Goal: Task Accomplishment & Management: Use online tool/utility

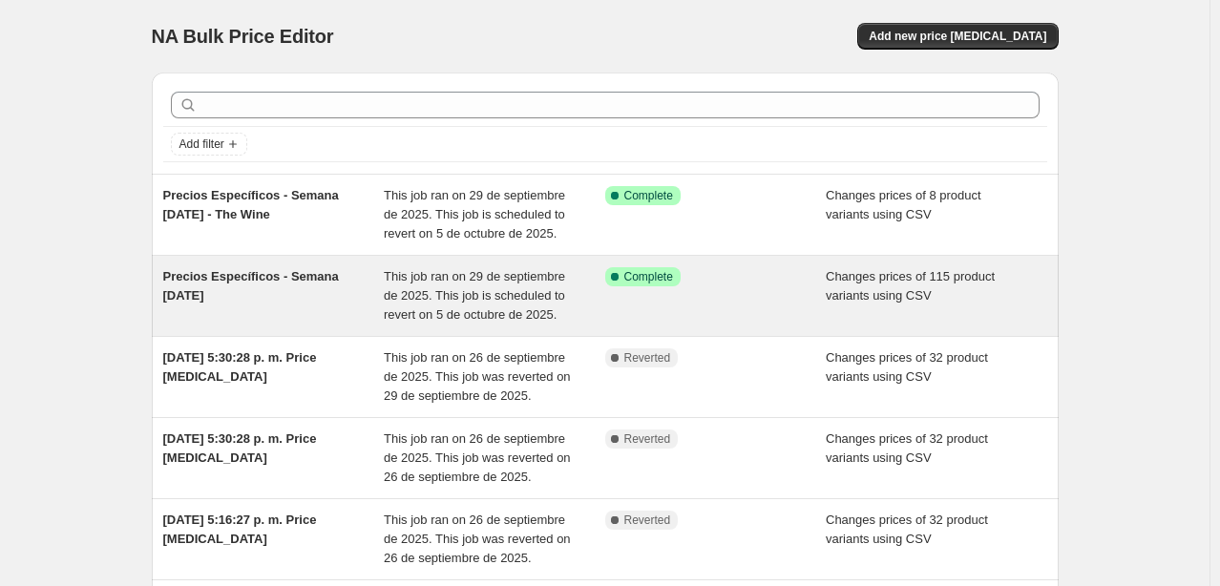
click at [267, 294] on div "Precios Específicos - Semana [DATE]" at bounding box center [273, 295] width 221 height 57
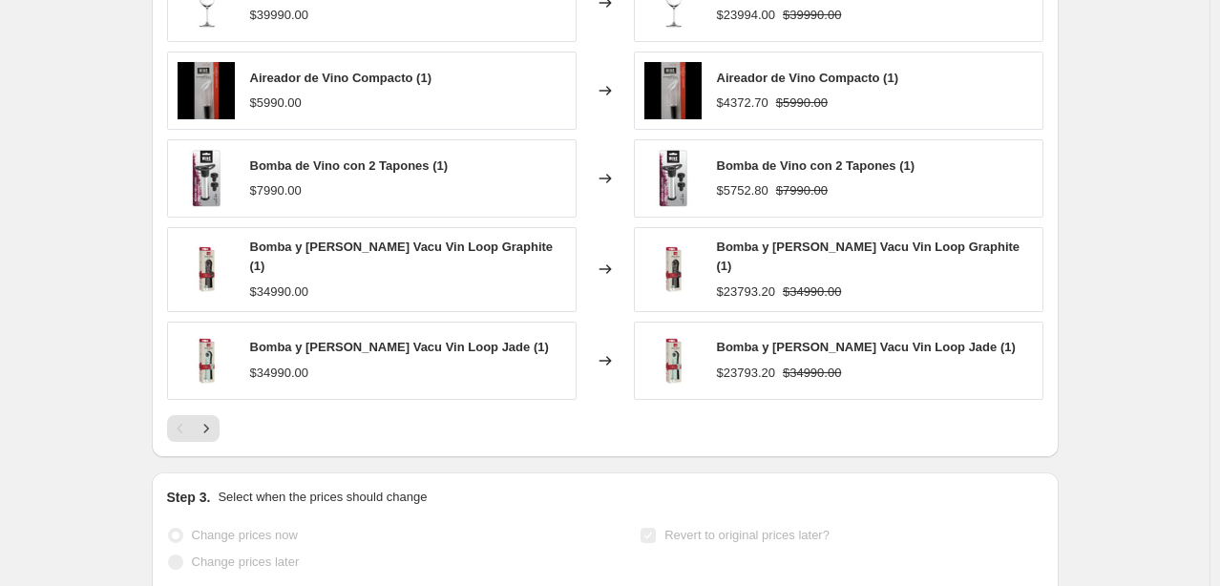
scroll to position [813, 0]
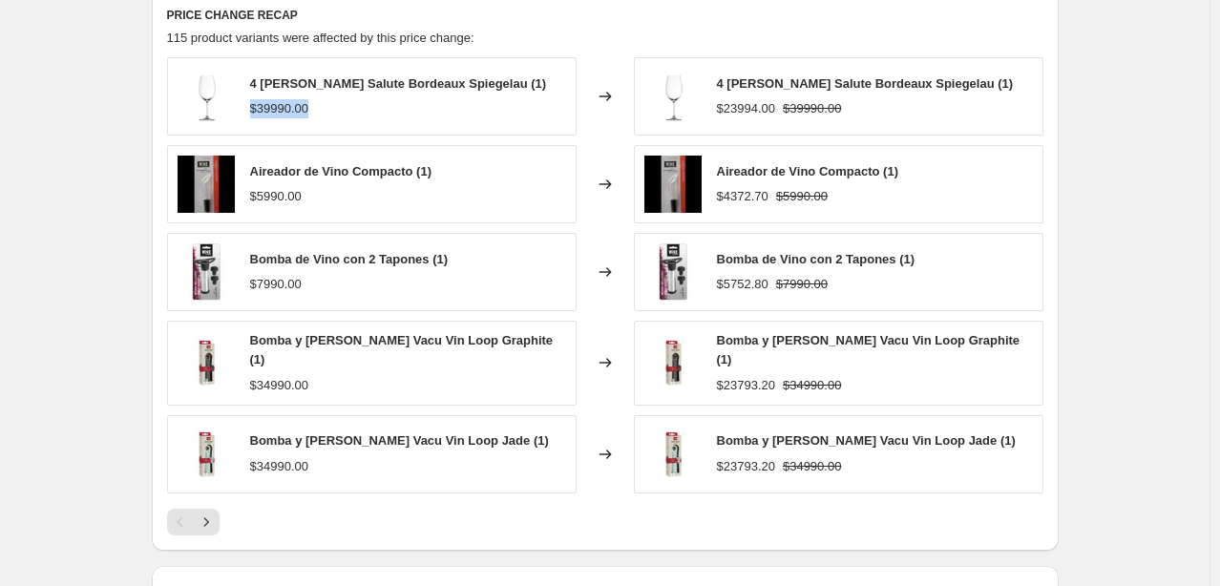
drag, startPoint x: 255, startPoint y: 106, endPoint x: 343, endPoint y: 115, distance: 88.3
click at [343, 115] on div "$39990.00" at bounding box center [398, 108] width 297 height 19
drag, startPoint x: 715, startPoint y: 108, endPoint x: 867, endPoint y: 104, distance: 151.8
click at [867, 104] on div "4 [PERSON_NAME] Salute Bordeaux Spiegelau (1) $23994.00 $39990.00" at bounding box center [838, 96] width 409 height 78
click at [269, 182] on div "Aireador de Vino Compacto (1) $5990.00" at bounding box center [340, 184] width 181 height 44
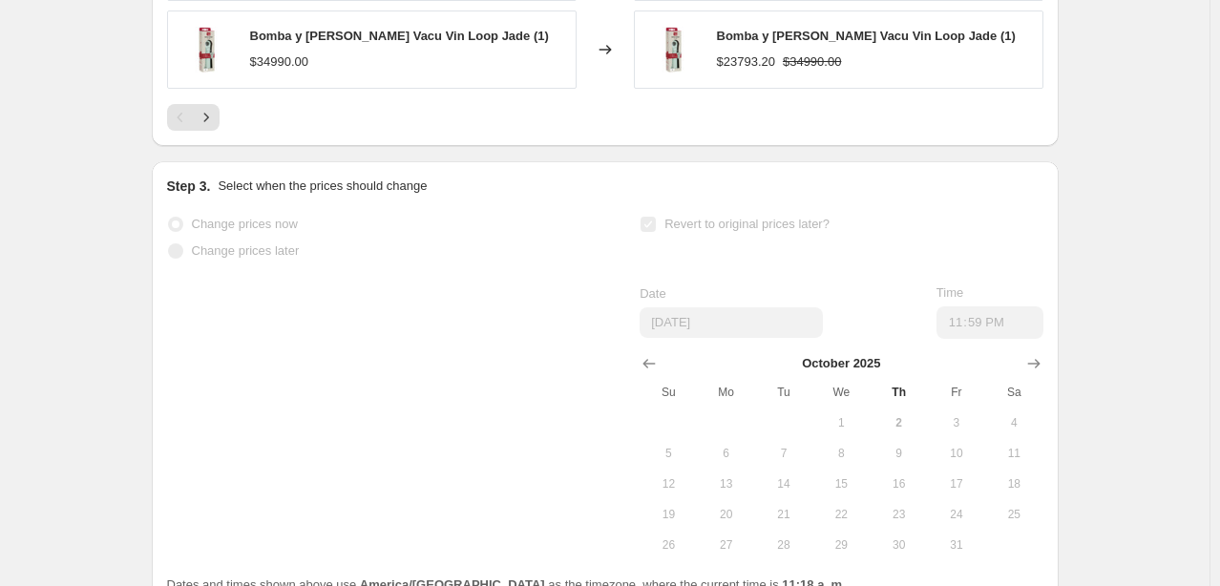
scroll to position [1246, 0]
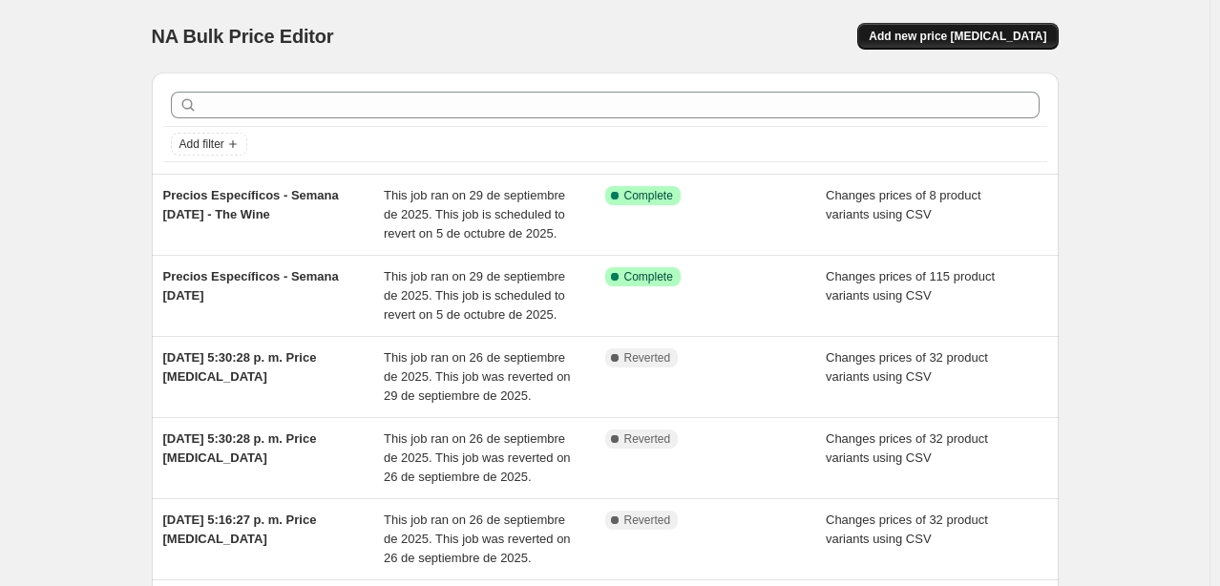
click at [1024, 35] on span "Add new price [MEDICAL_DATA]" at bounding box center [957, 36] width 178 height 15
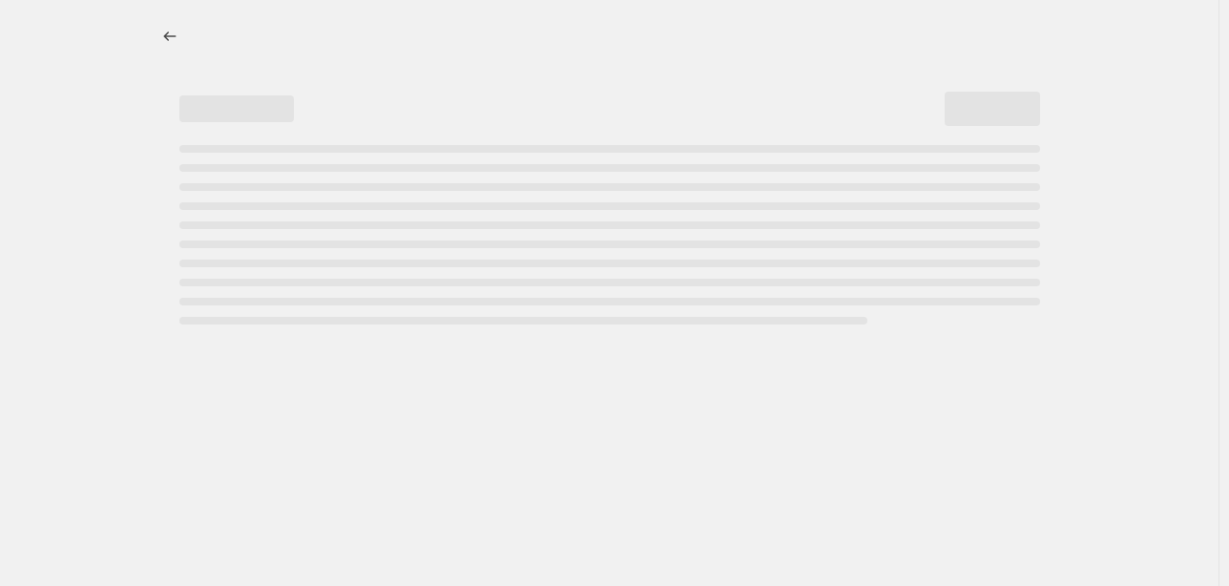
select select "percentage"
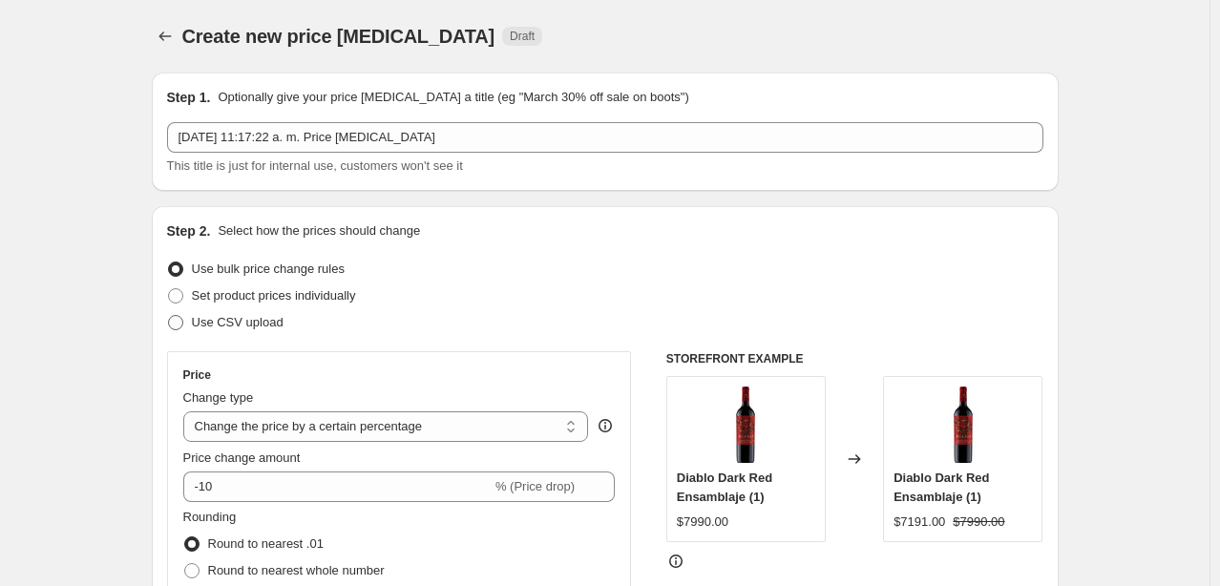
click at [219, 312] on label "Use CSV upload" at bounding box center [225, 322] width 116 height 27
click at [169, 315] on input "Use CSV upload" at bounding box center [168, 315] width 1 height 1
radio input "true"
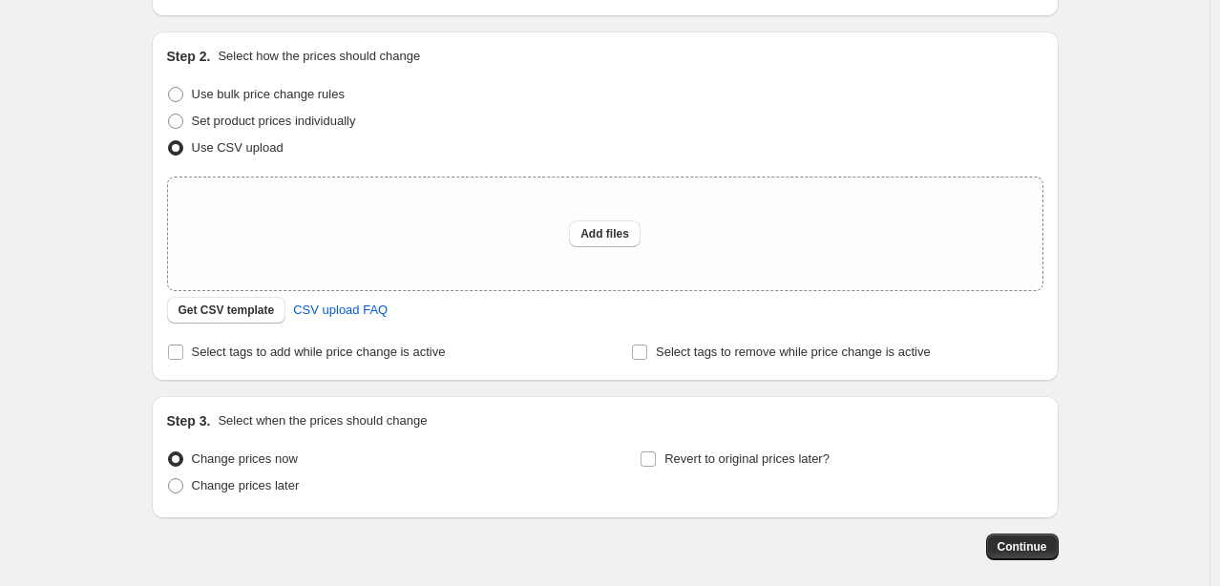
scroll to position [176, 0]
click at [260, 305] on span "Get CSV template" at bounding box center [226, 309] width 96 height 15
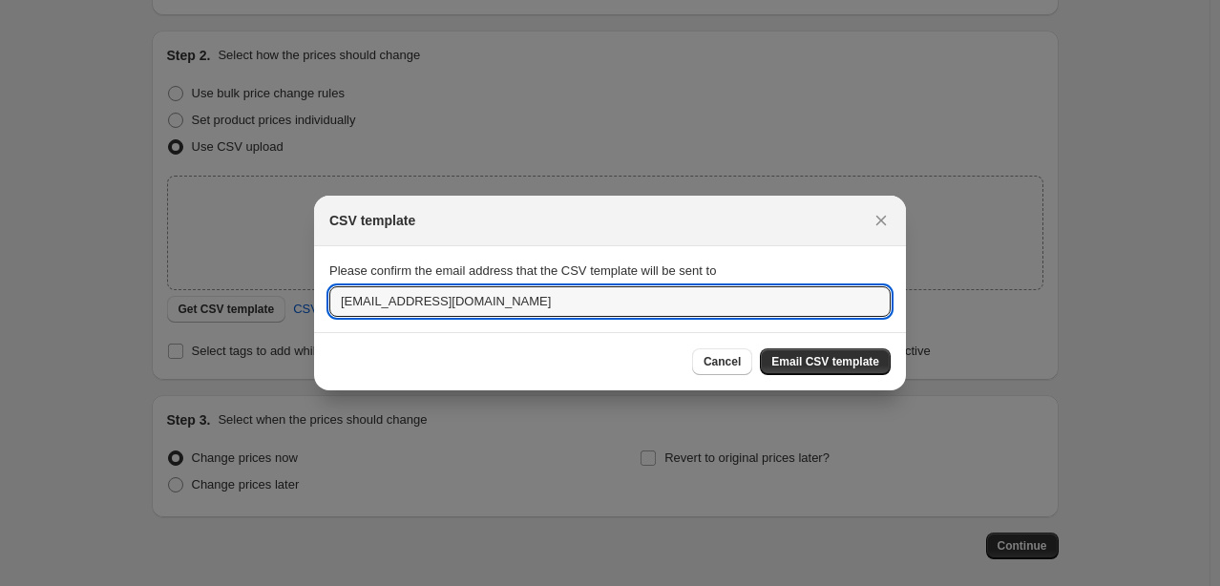
drag, startPoint x: 642, startPoint y: 300, endPoint x: 48, endPoint y: 294, distance: 594.6
type input "c"
type input "[PERSON_NAME][EMAIL_ADDRESS][PERSON_NAME][DOMAIN_NAME]"
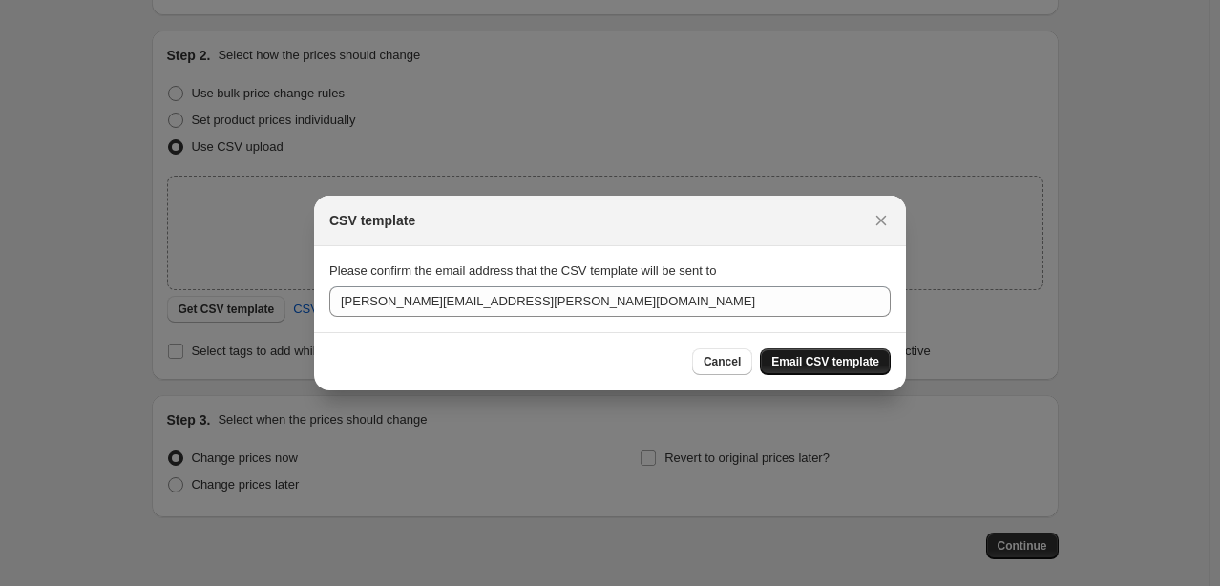
click at [869, 363] on span "Email CSV template" at bounding box center [825, 361] width 108 height 15
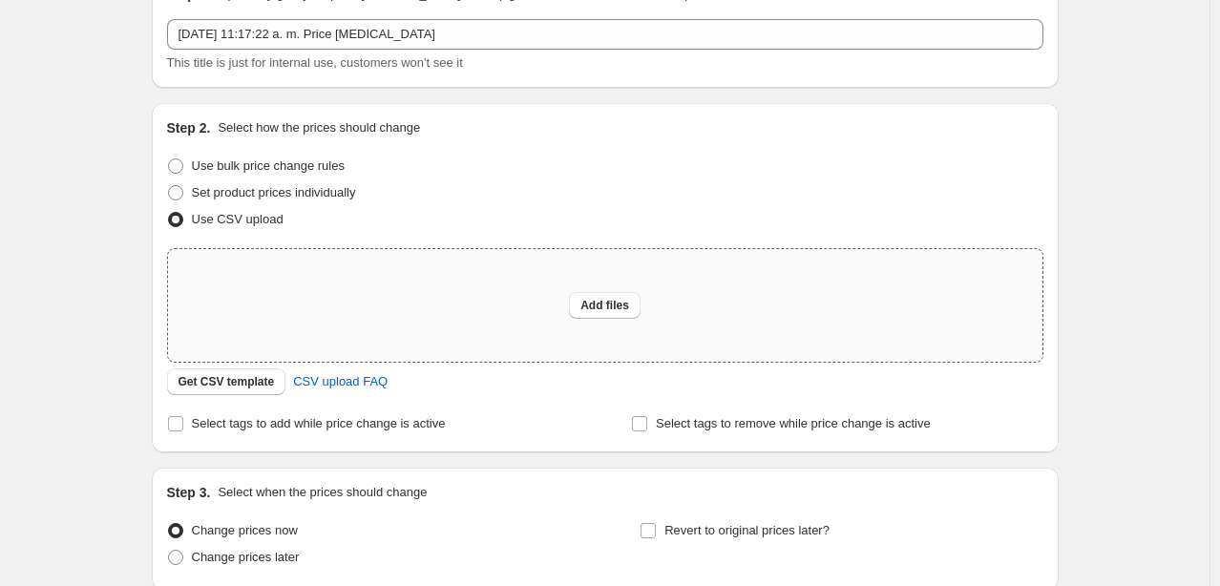
scroll to position [264, 0]
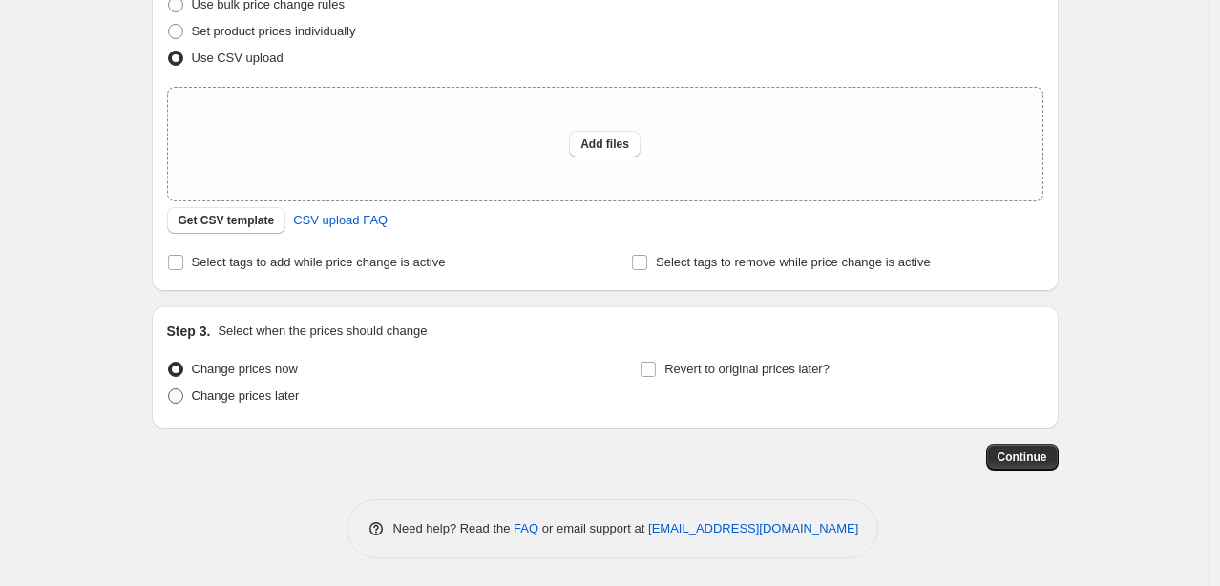
click at [221, 403] on span "Change prices later" at bounding box center [246, 395] width 108 height 14
click at [169, 389] on input "Change prices later" at bounding box center [168, 388] width 1 height 1
radio input "true"
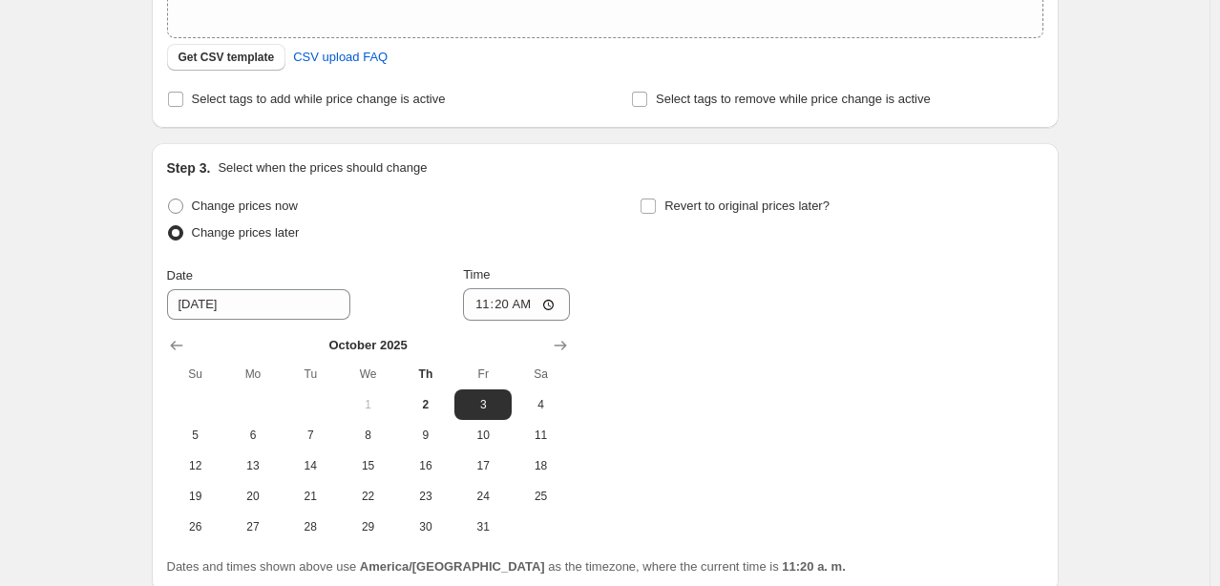
scroll to position [428, 0]
click at [681, 206] on span "Revert to original prices later?" at bounding box center [746, 206] width 165 height 14
click at [656, 206] on input "Revert to original prices later?" at bounding box center [647, 206] width 15 height 15
checkbox input "true"
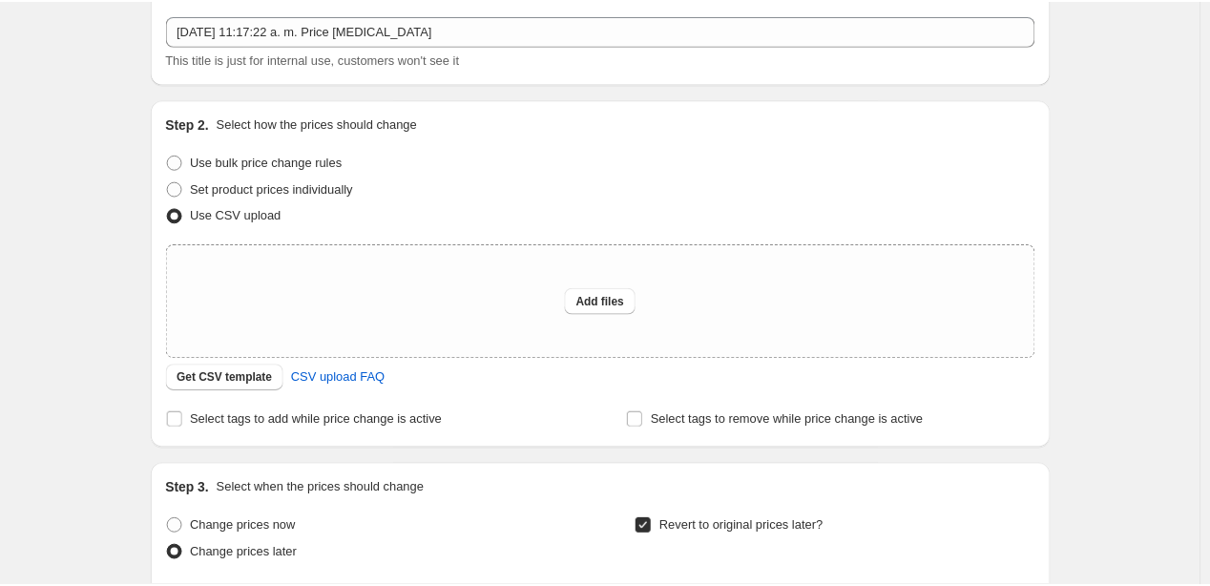
scroll to position [0, 0]
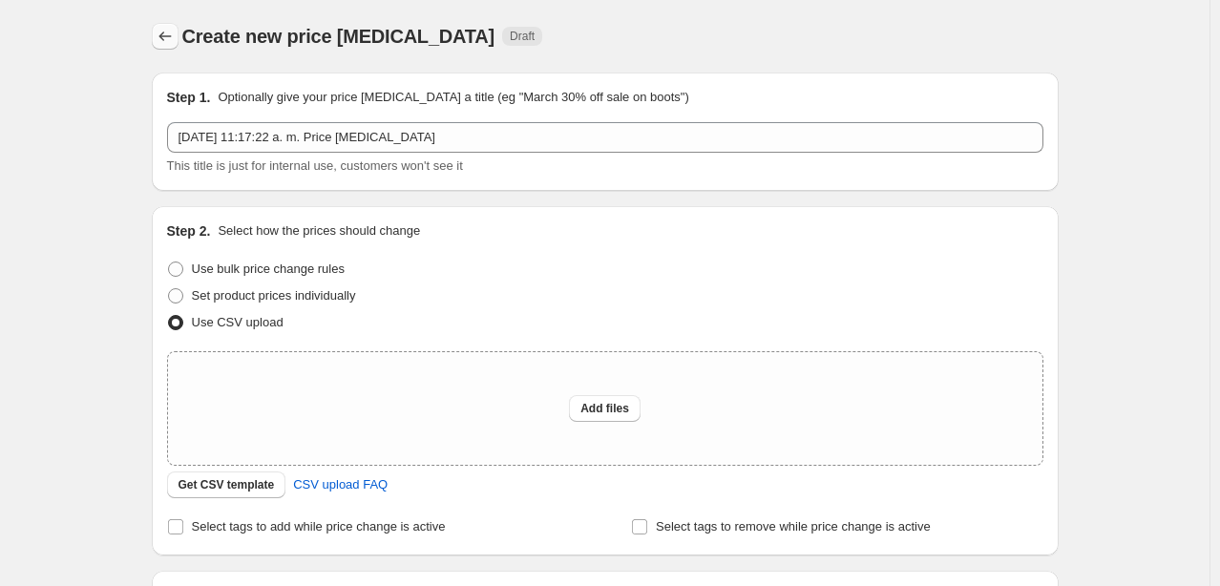
click at [164, 38] on icon "Price change jobs" at bounding box center [165, 36] width 19 height 19
